Goal: Task Accomplishment & Management: Complete application form

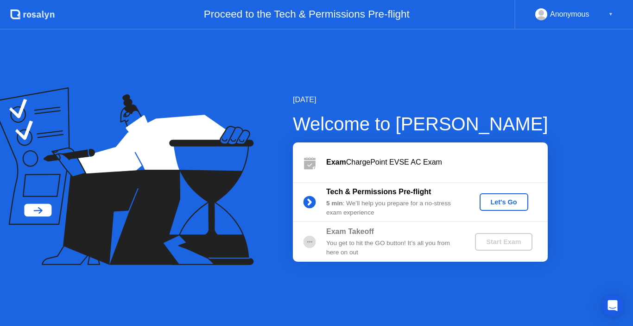
click at [502, 193] on div "Tech & Permissions Pre-flight 5 min : We’ll help you prepare for a no-stress ex…" at bounding box center [420, 202] width 255 height 40
click at [506, 206] on div "Let's Go" at bounding box center [503, 202] width 41 height 7
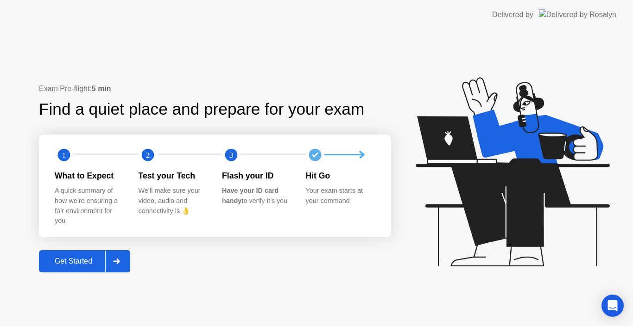
click at [77, 261] on div "Get Started" at bounding box center [73, 261] width 63 height 8
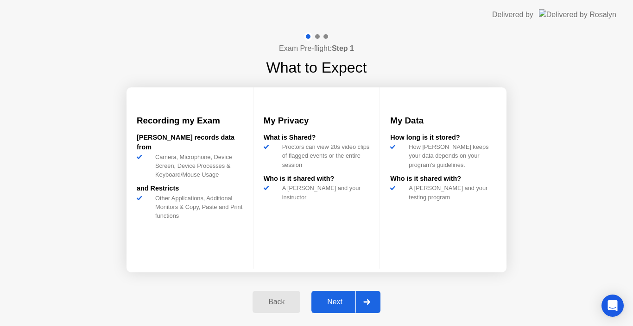
click at [327, 299] on div "Next" at bounding box center [334, 302] width 41 height 8
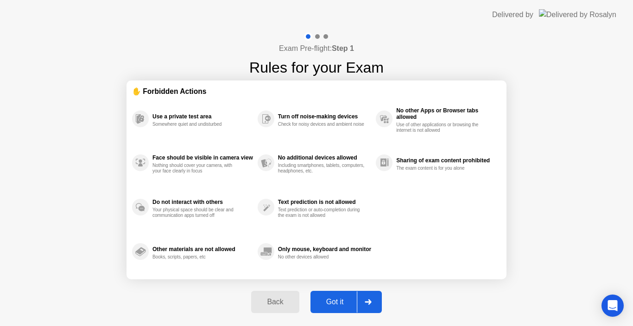
click at [339, 305] on div "Got it" at bounding box center [335, 302] width 44 height 8
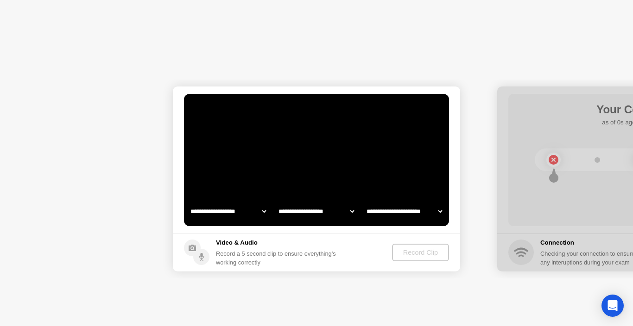
select select "**********"
select select "*******"
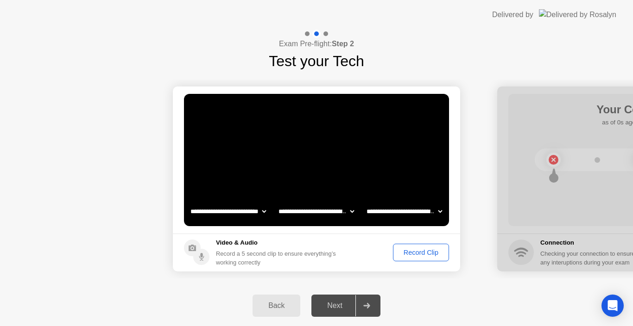
click at [415, 252] on div "Record Clip" at bounding box center [421, 252] width 50 height 7
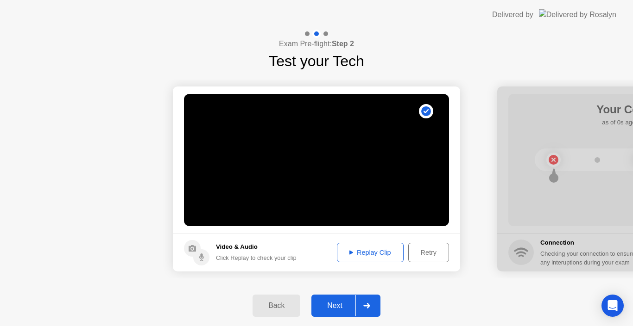
click at [341, 305] on div "Next" at bounding box center [334, 306] width 41 height 8
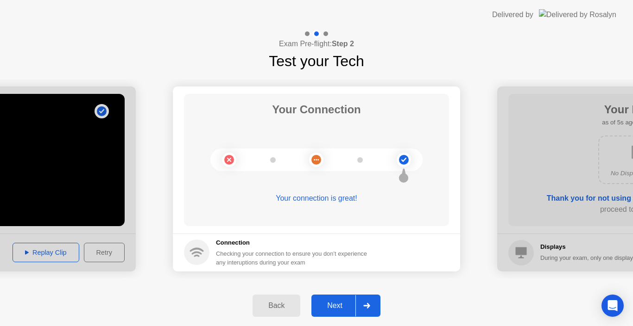
click at [342, 310] on div "Next" at bounding box center [334, 306] width 41 height 8
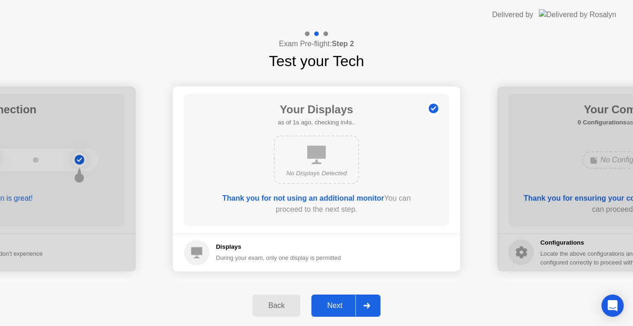
click at [341, 307] on div "Next" at bounding box center [334, 306] width 41 height 8
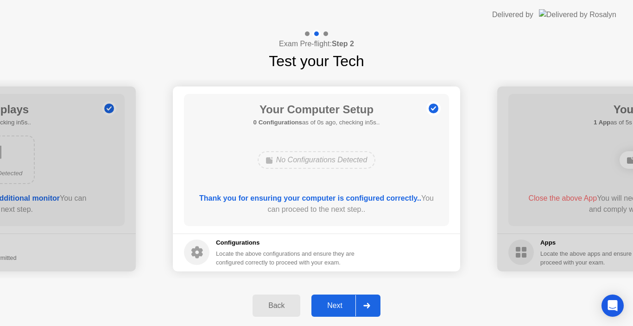
click at [338, 304] on div "Next" at bounding box center [334, 306] width 41 height 8
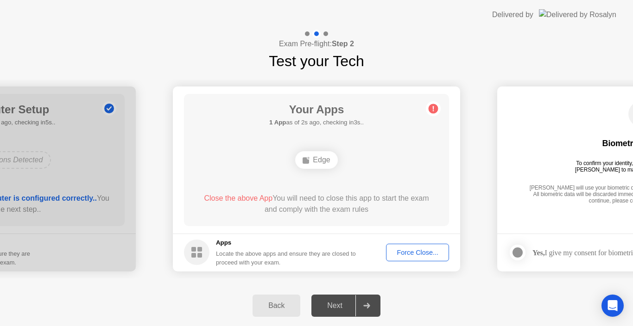
click at [417, 255] on div "Force Close..." at bounding box center [417, 252] width 56 height 7
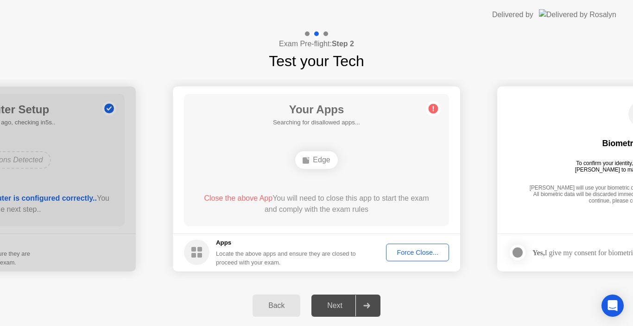
click at [398, 300] on div "Back Next" at bounding box center [316, 306] width 633 height 41
click at [431, 296] on div "Back Next" at bounding box center [316, 306] width 633 height 41
click at [423, 313] on div "Back Next" at bounding box center [316, 306] width 633 height 41
click at [397, 308] on div "Back Next" at bounding box center [316, 306] width 633 height 41
click at [416, 254] on div "Force Close..." at bounding box center [417, 252] width 56 height 7
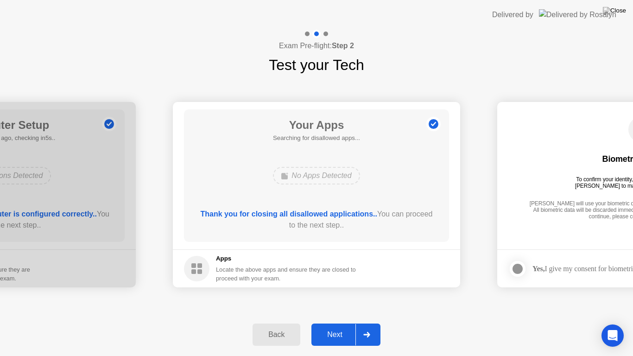
click at [336, 326] on div "Next" at bounding box center [334, 334] width 41 height 8
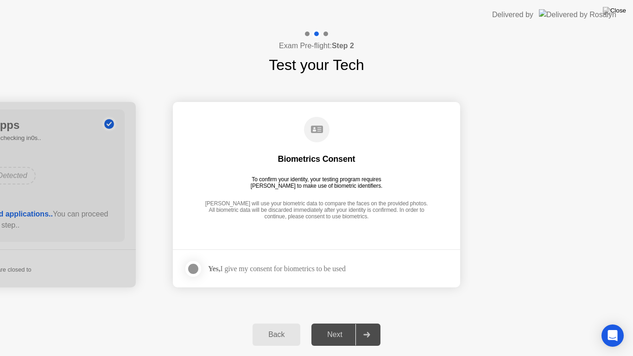
click at [195, 268] on div at bounding box center [193, 268] width 11 height 11
click at [339, 326] on div "Next" at bounding box center [334, 334] width 41 height 8
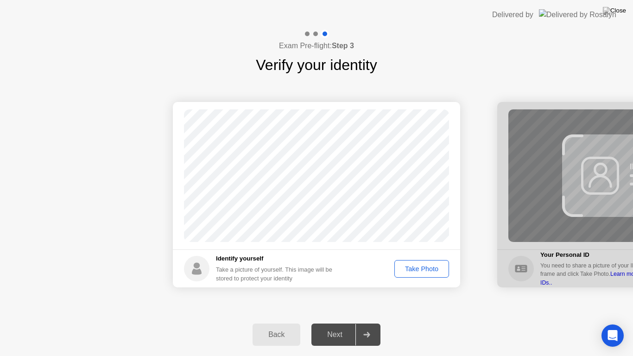
click at [340, 326] on div "Next" at bounding box center [334, 334] width 41 height 8
click at [419, 275] on button "Take Photo" at bounding box center [421, 269] width 55 height 18
click at [339, 326] on div "Next" at bounding box center [334, 334] width 41 height 8
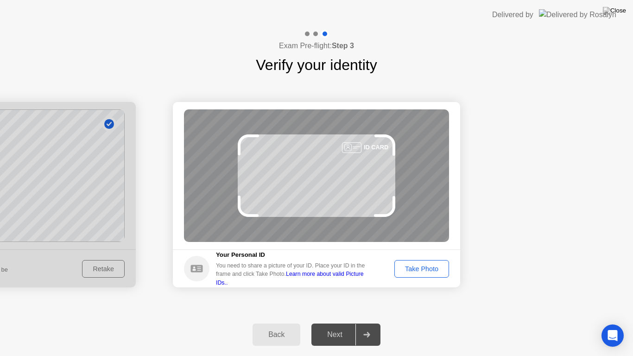
click at [428, 268] on div "Take Photo" at bounding box center [421, 268] width 48 height 7
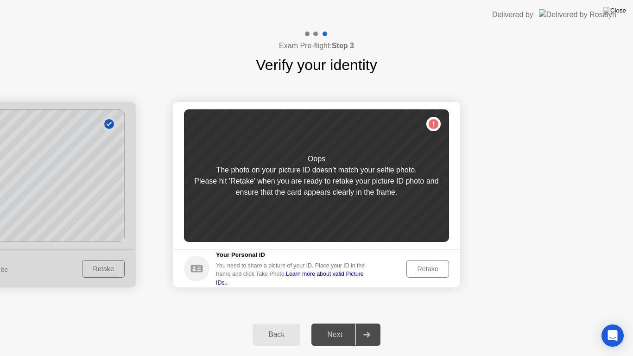
click at [422, 266] on div "Retake" at bounding box center [427, 268] width 36 height 7
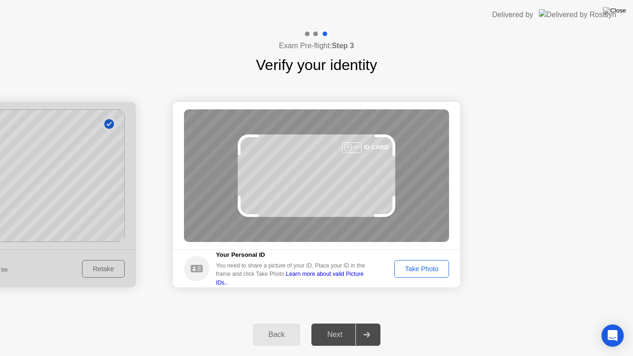
click at [427, 269] on div "Take Photo" at bounding box center [421, 268] width 48 height 7
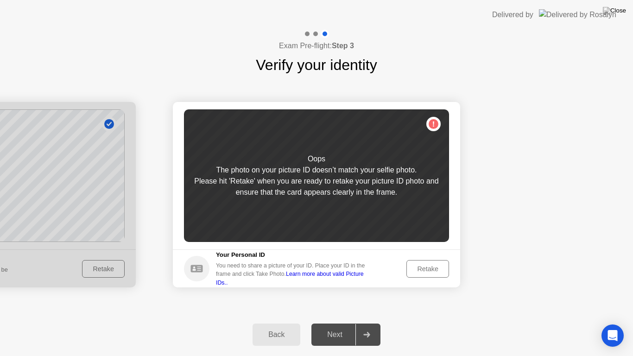
click at [425, 265] on div "Retake" at bounding box center [427, 268] width 36 height 7
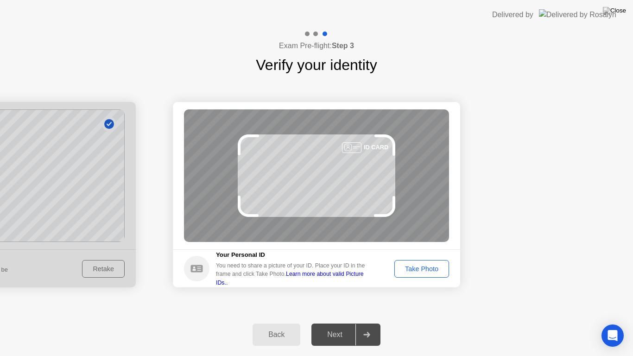
click at [427, 269] on div "Take Photo" at bounding box center [421, 268] width 48 height 7
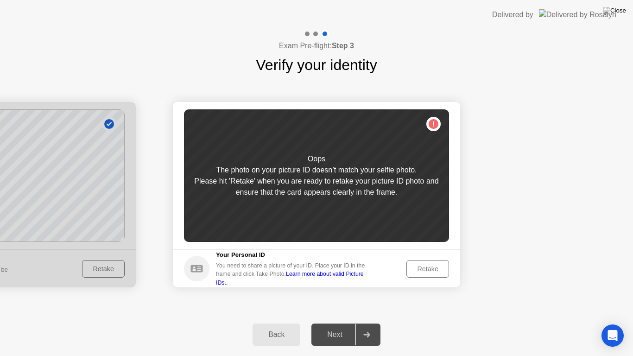
click at [420, 270] on div "Retake" at bounding box center [427, 268] width 36 height 7
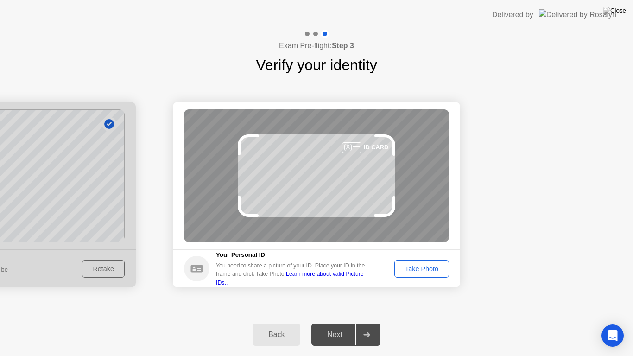
click at [424, 266] on div "Take Photo" at bounding box center [421, 268] width 48 height 7
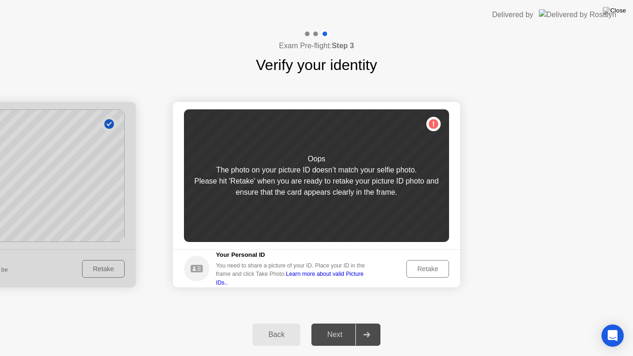
click at [433, 267] on div "Retake" at bounding box center [427, 268] width 36 height 7
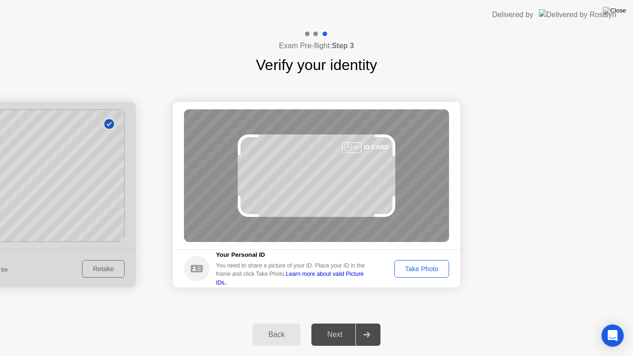
click at [426, 270] on div "Take Photo" at bounding box center [421, 268] width 48 height 7
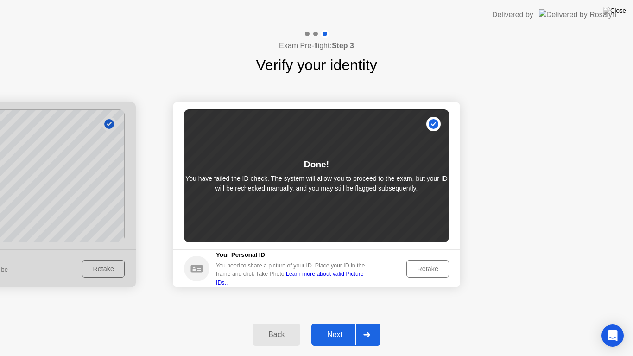
click at [420, 271] on div "Retake" at bounding box center [427, 268] width 36 height 7
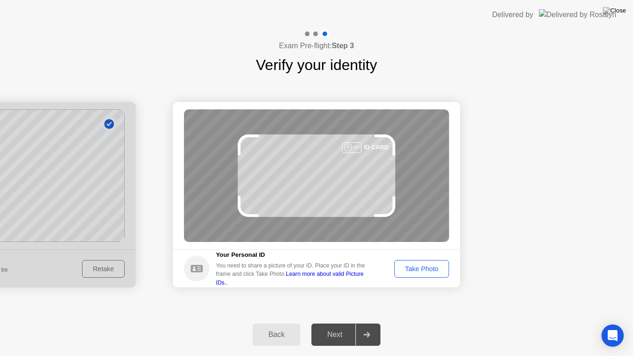
click at [424, 270] on div "Take Photo" at bounding box center [421, 268] width 48 height 7
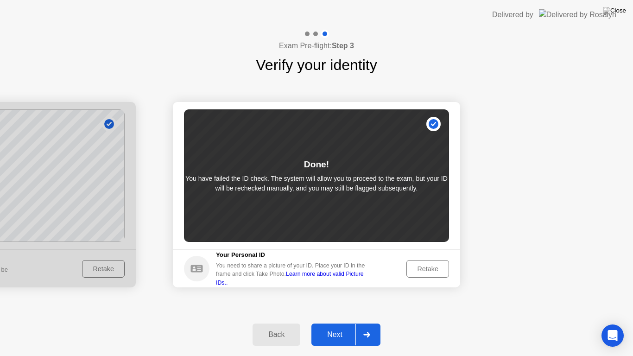
click at [342, 326] on div "Next" at bounding box center [334, 334] width 41 height 8
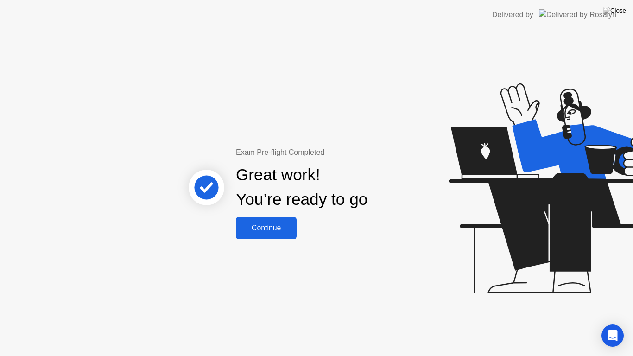
click at [262, 234] on button "Continue" at bounding box center [266, 228] width 61 height 22
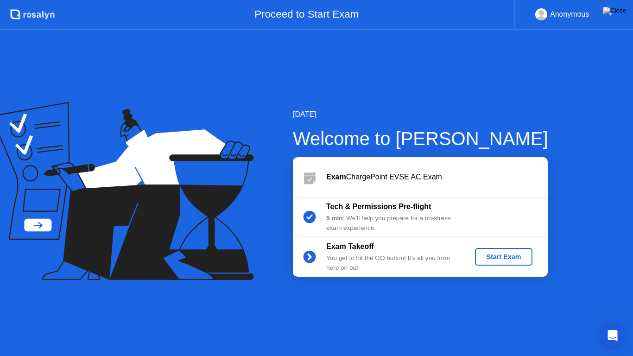
click at [492, 256] on div "Start Exam" at bounding box center [503, 256] width 50 height 7
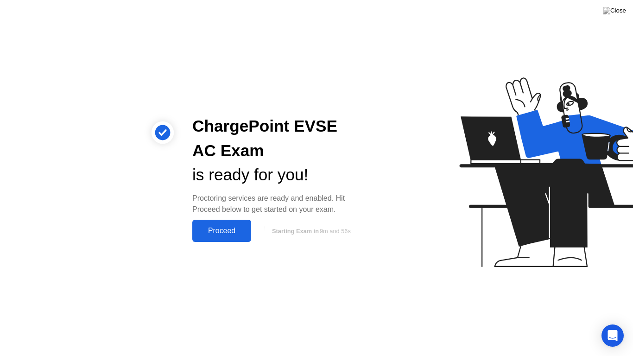
click at [221, 225] on button "Proceed" at bounding box center [221, 230] width 59 height 22
